Goal: Task Accomplishment & Management: Manage account settings

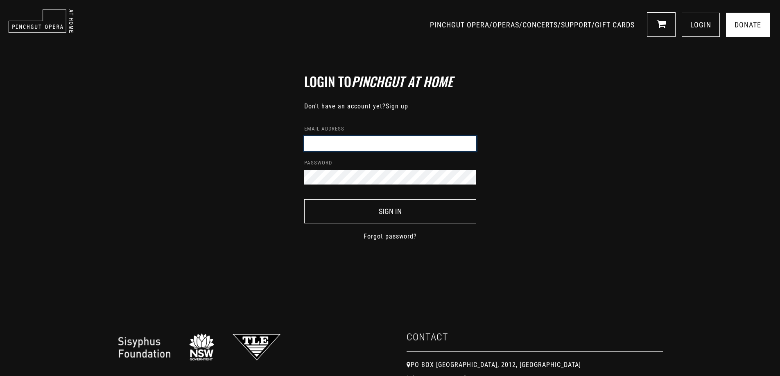
click at [311, 143] on input "Email address" at bounding box center [390, 143] width 172 height 15
type input "[PERSON_NAME][EMAIL_ADDRESS][DOMAIN_NAME]"
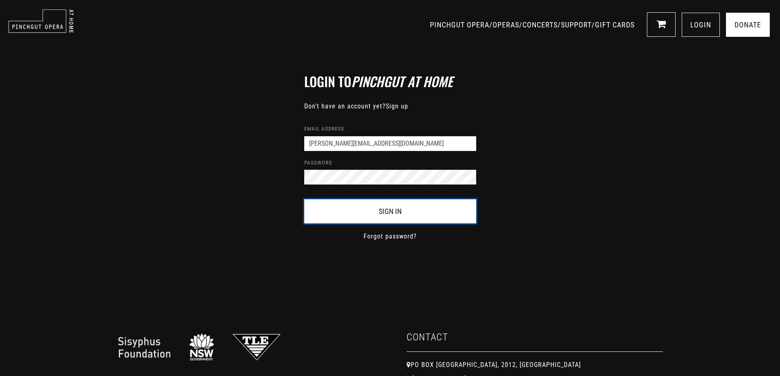
click at [387, 210] on button "Sign In" at bounding box center [390, 212] width 172 height 24
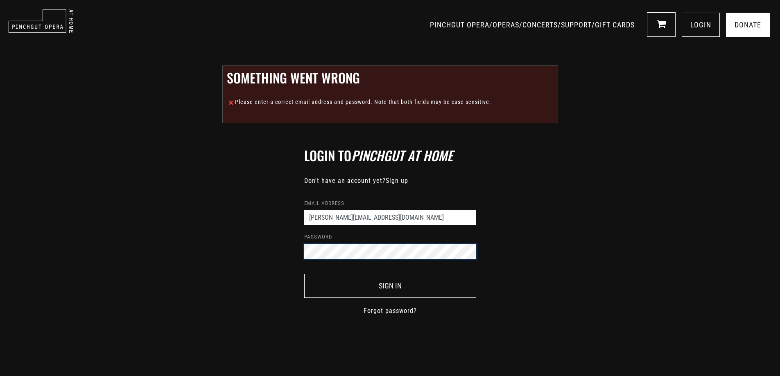
click at [297, 250] on div "Login to Pinchgut At Home Don't have an account yet? Sign up Email address [PER…" at bounding box center [390, 232] width 205 height 168
click at [602, 262] on div "Login to Pinchgut At Home Don't have an account yet? Sign up Email address [PER…" at bounding box center [390, 228] width 780 height 258
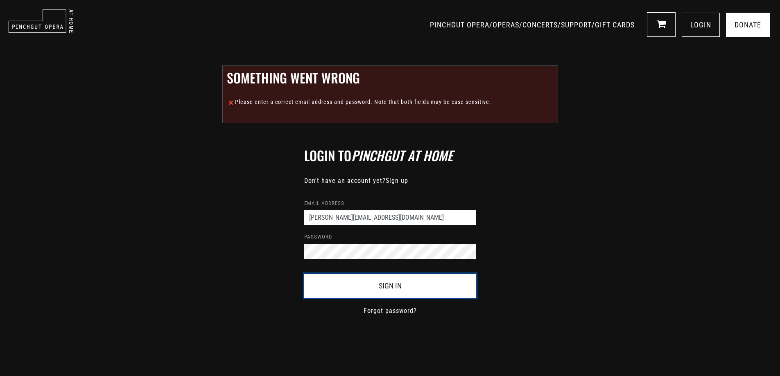
click at [395, 284] on button "Sign In" at bounding box center [390, 286] width 172 height 24
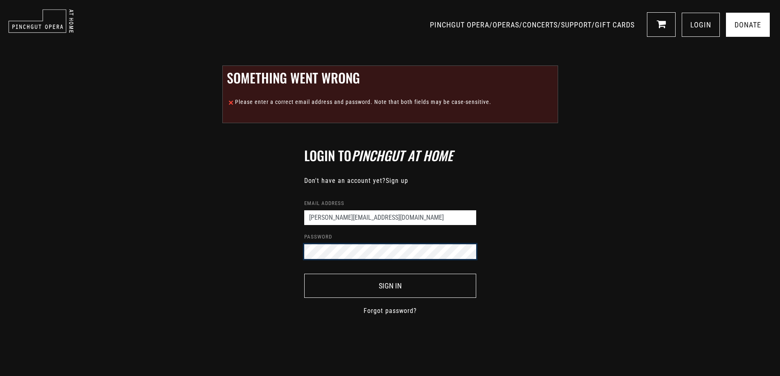
click at [285, 251] on div "Login to Pinchgut At Home Don't have an account yet? Sign up Email address [PER…" at bounding box center [390, 228] width 780 height 258
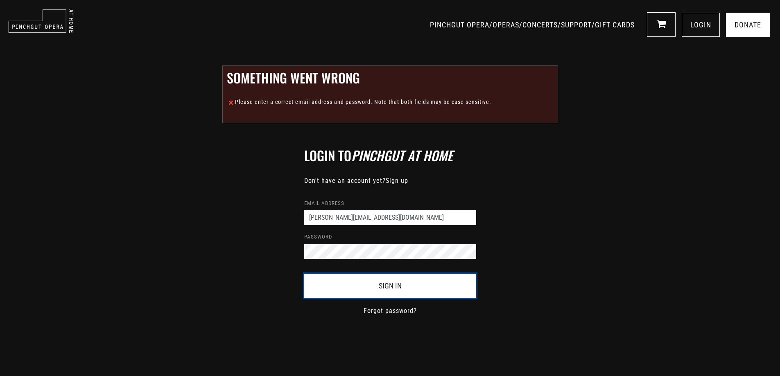
click at [313, 285] on button "Sign In" at bounding box center [390, 286] width 172 height 24
click at [386, 284] on button "Sign In" at bounding box center [390, 286] width 172 height 24
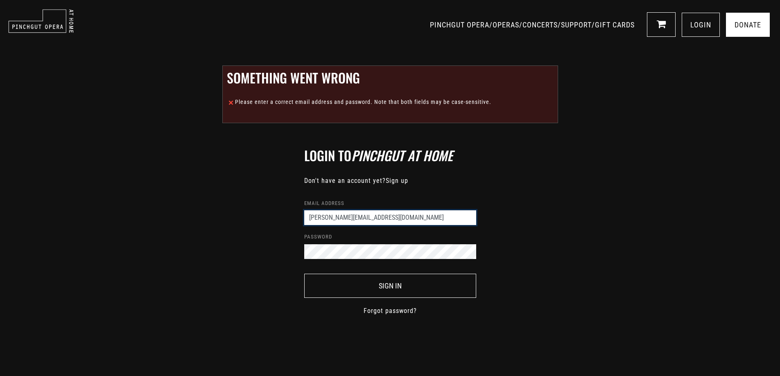
click at [383, 218] on input "[PERSON_NAME][EMAIL_ADDRESS][DOMAIN_NAME]" at bounding box center [390, 218] width 172 height 15
click at [547, 251] on div "Login to Pinchgut At Home Don't have an account yet? Sign up Email address c.b.…" at bounding box center [390, 228] width 780 height 258
click at [299, 251] on div "Login to Pinchgut At Home Don't have an account yet? Sign up Email address c.b.…" at bounding box center [390, 232] width 205 height 168
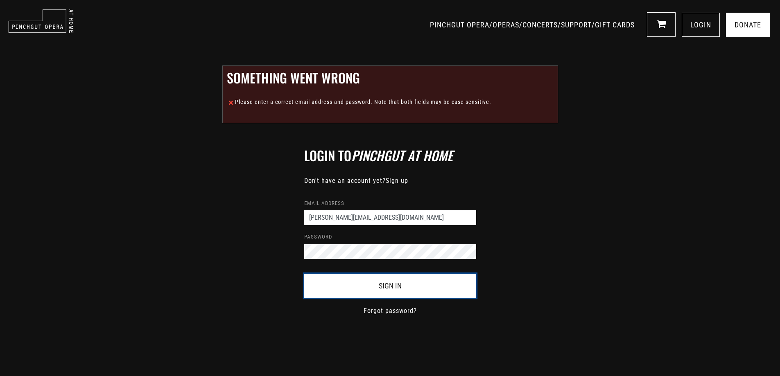
click at [329, 286] on button "Sign In" at bounding box center [390, 286] width 172 height 24
click at [390, 286] on button "Sign In" at bounding box center [390, 286] width 172 height 24
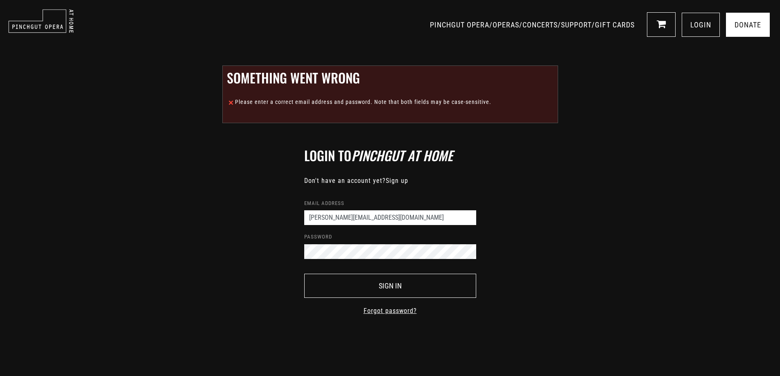
click at [392, 310] on link "Forgot password?" at bounding box center [390, 311] width 53 height 10
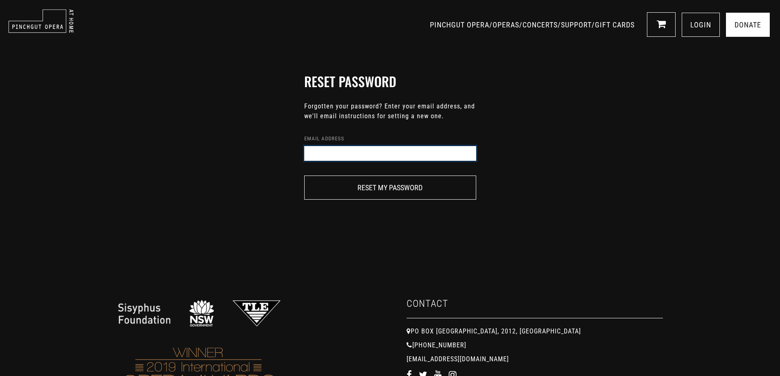
click at [310, 151] on input "Email address" at bounding box center [390, 153] width 172 height 15
type input "[PERSON_NAME][EMAIL_ADDRESS][DOMAIN_NAME]"
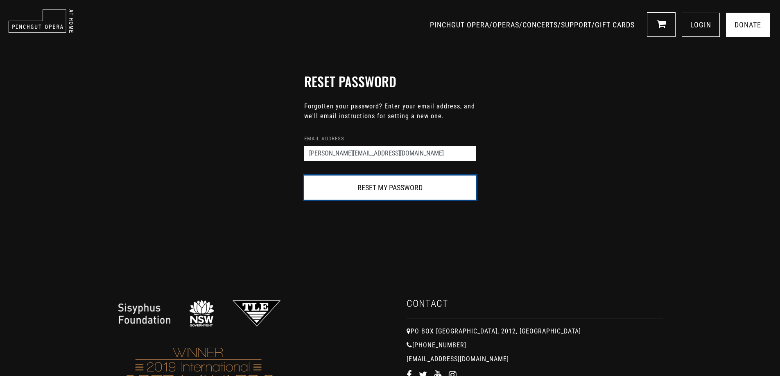
click at [381, 186] on button "Reset my password" at bounding box center [390, 188] width 172 height 24
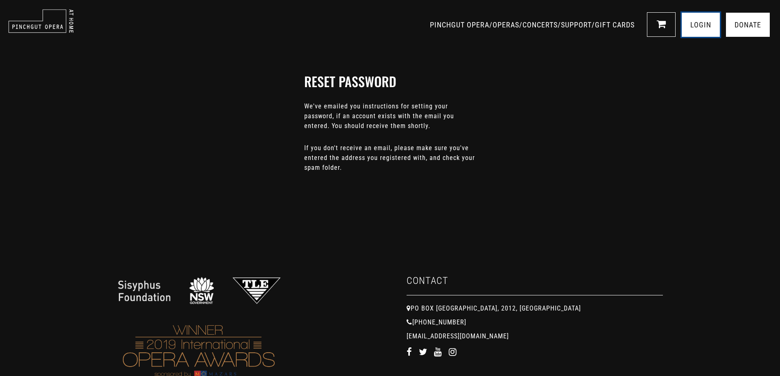
click at [698, 21] on link "LOGIN" at bounding box center [701, 25] width 38 height 24
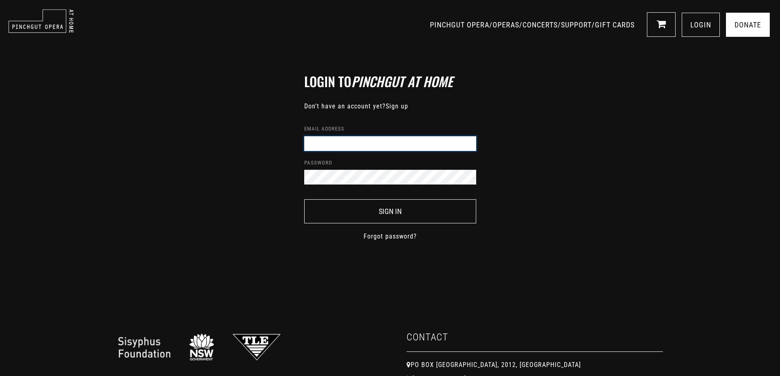
click at [315, 140] on input "Email address" at bounding box center [390, 143] width 172 height 15
type input "[PERSON_NAME][EMAIL_ADDRESS][DOMAIN_NAME]"
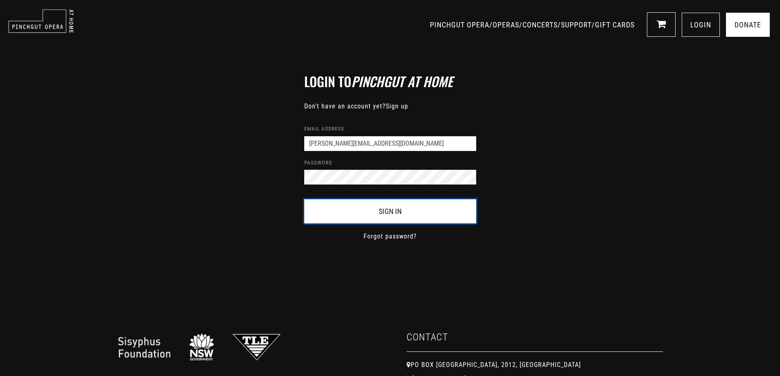
click at [390, 209] on button "Sign In" at bounding box center [390, 212] width 172 height 24
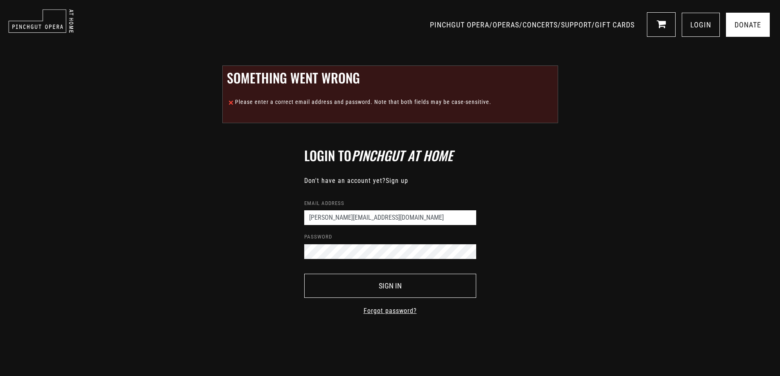
click at [393, 311] on link "Forgot password?" at bounding box center [390, 311] width 53 height 10
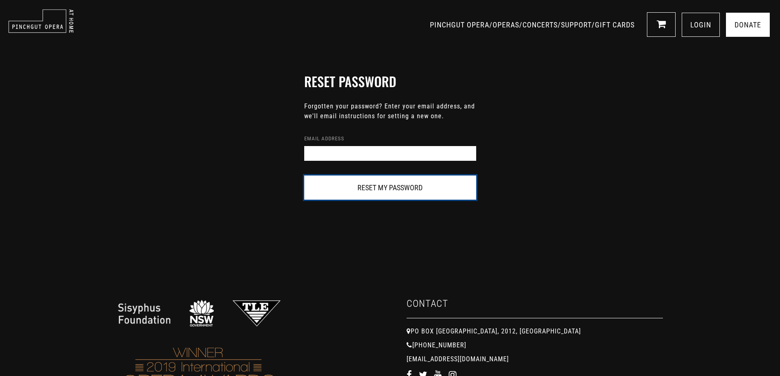
click at [389, 187] on button "Reset my password" at bounding box center [390, 188] width 172 height 24
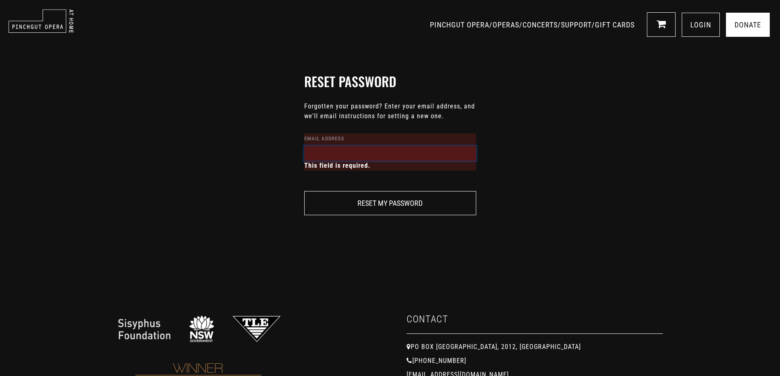
click at [326, 158] on input "Email address" at bounding box center [390, 153] width 172 height 15
type input "[PERSON_NAME][EMAIL_ADDRESS][DOMAIN_NAME]"
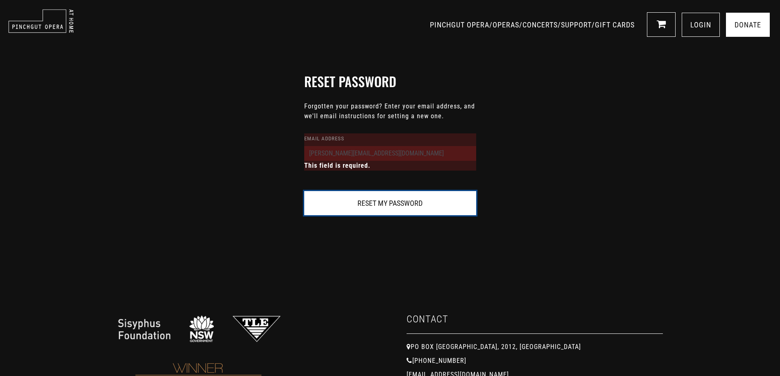
click at [383, 202] on button "Reset my password" at bounding box center [390, 203] width 172 height 24
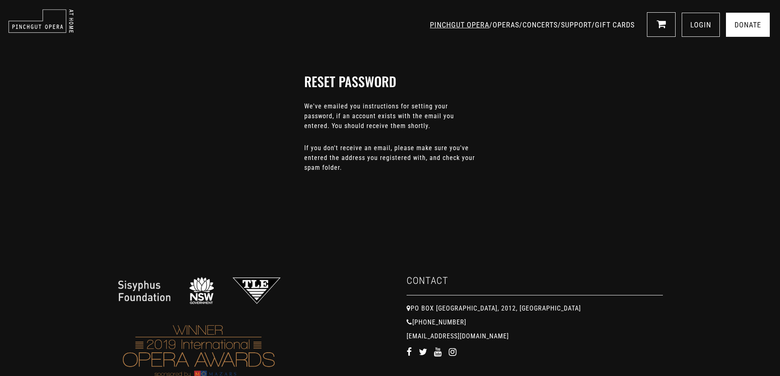
click at [430, 24] on link "PINCHGUT OPERA" at bounding box center [459, 24] width 59 height 9
